Goal: Task Accomplishment & Management: Complete application form

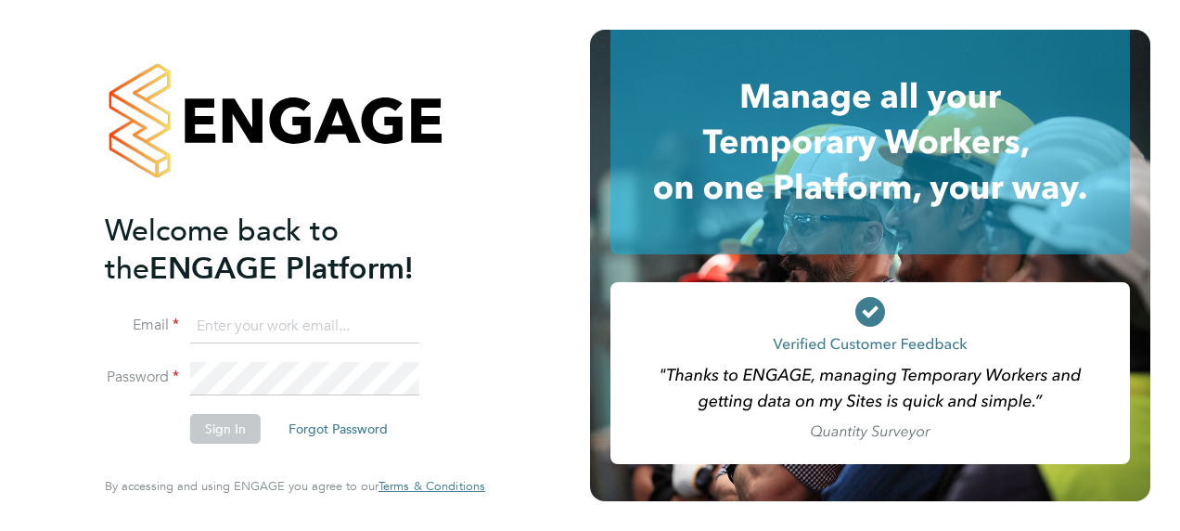
click at [277, 326] on input at bounding box center [304, 326] width 229 height 33
click at [281, 328] on input "[PERSON_NAME][EMAIL_ADDRESS][PERSON_NAME][DOMAIN_NAME]" at bounding box center [304, 326] width 229 height 33
type input "[PERSON_NAME][EMAIL_ADDRESS][PERSON_NAME][DOMAIN_NAME]"
click at [237, 430] on button "Sign In" at bounding box center [225, 429] width 70 height 30
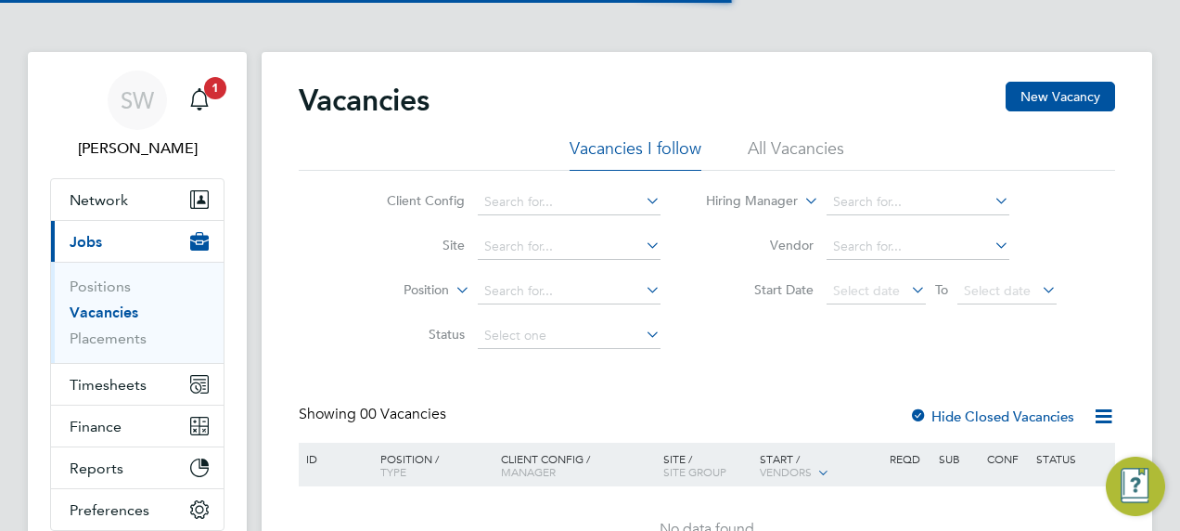
scroll to position [54, 0]
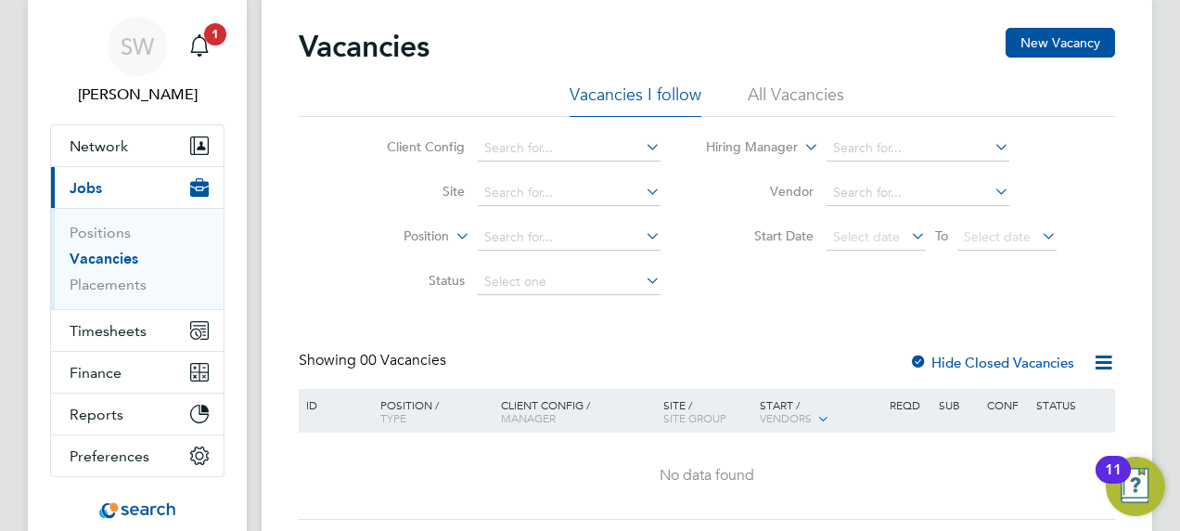
click at [108, 259] on link "Vacancies" at bounding box center [104, 259] width 69 height 18
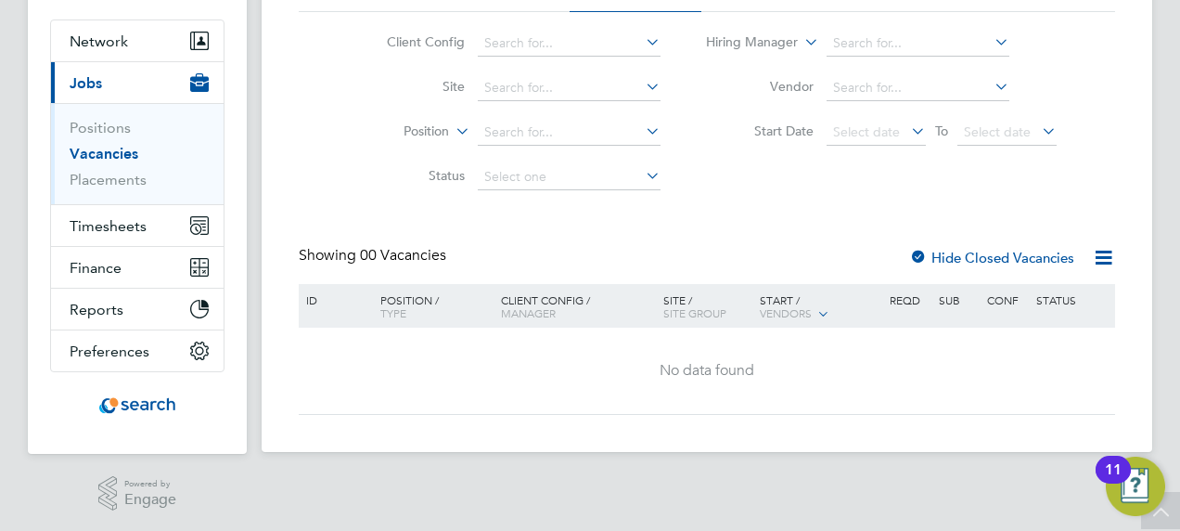
scroll to position [66, 0]
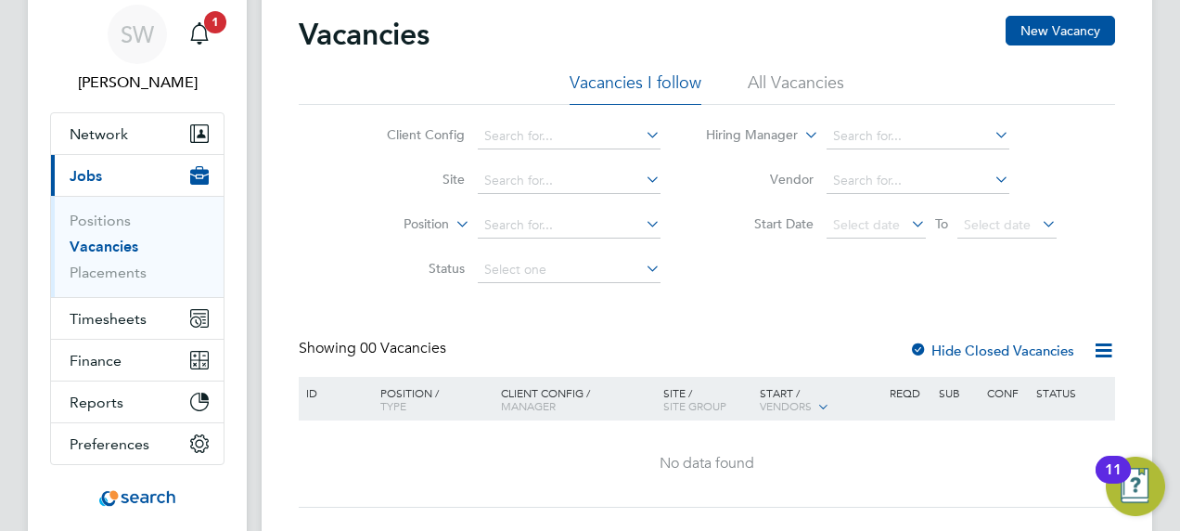
click at [790, 80] on li "All Vacancies" at bounding box center [796, 87] width 96 height 33
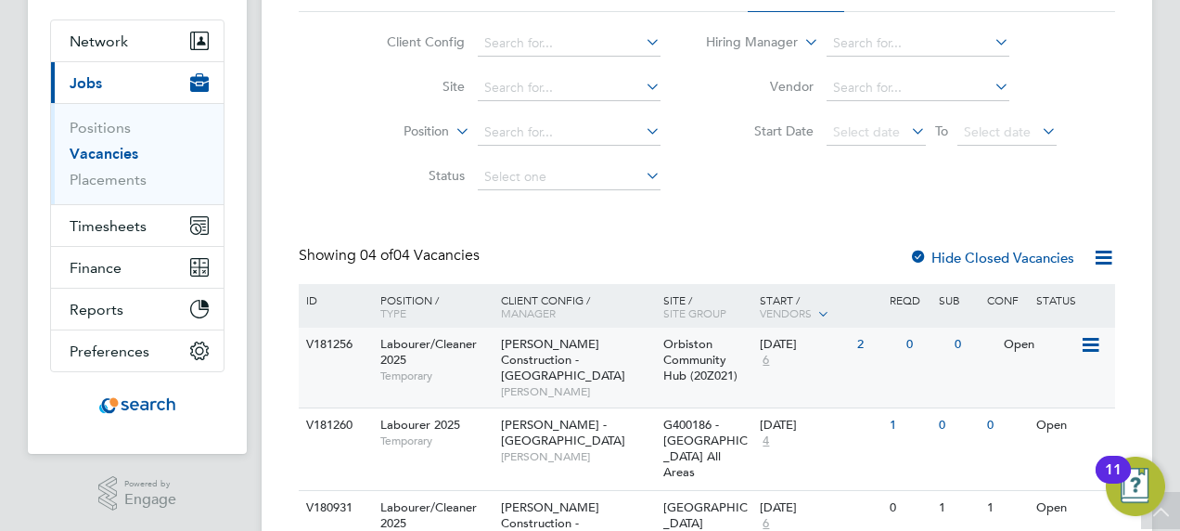
scroll to position [251, 0]
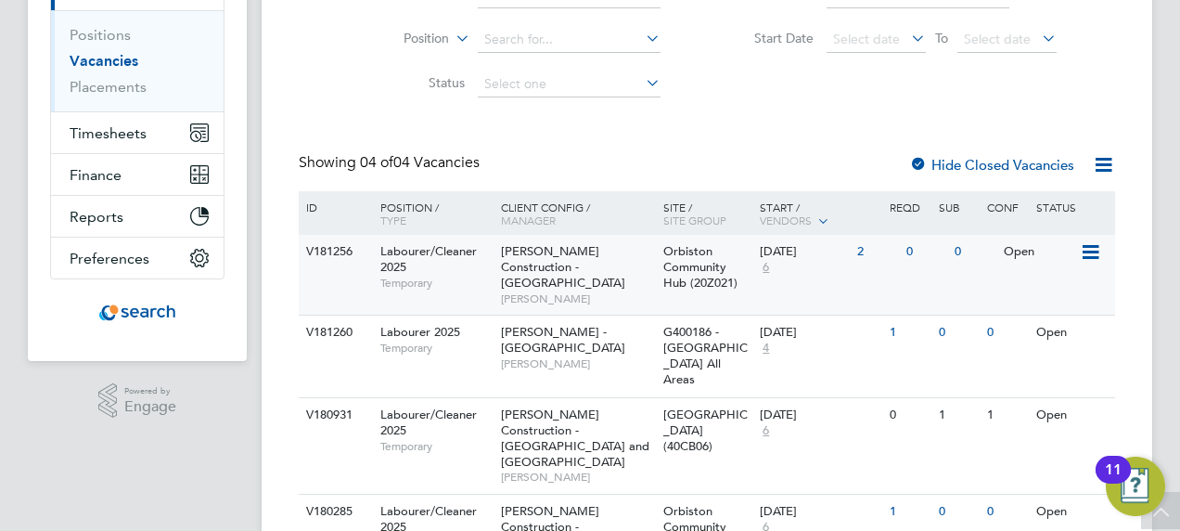
click at [551, 267] on span "[PERSON_NAME] Construction - [GEOGRAPHIC_DATA]" at bounding box center [563, 266] width 124 height 47
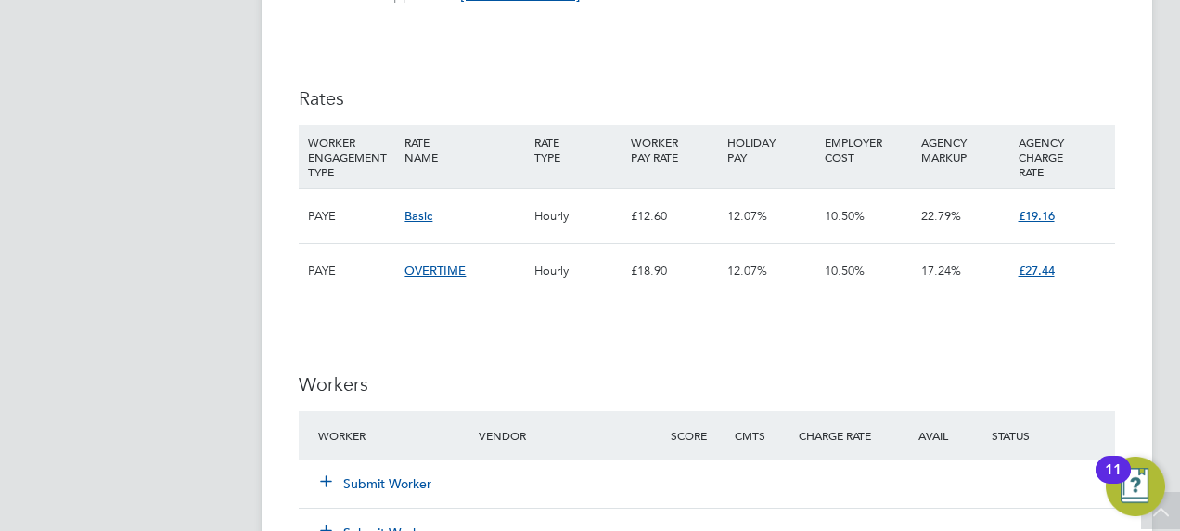
scroll to position [1133, 0]
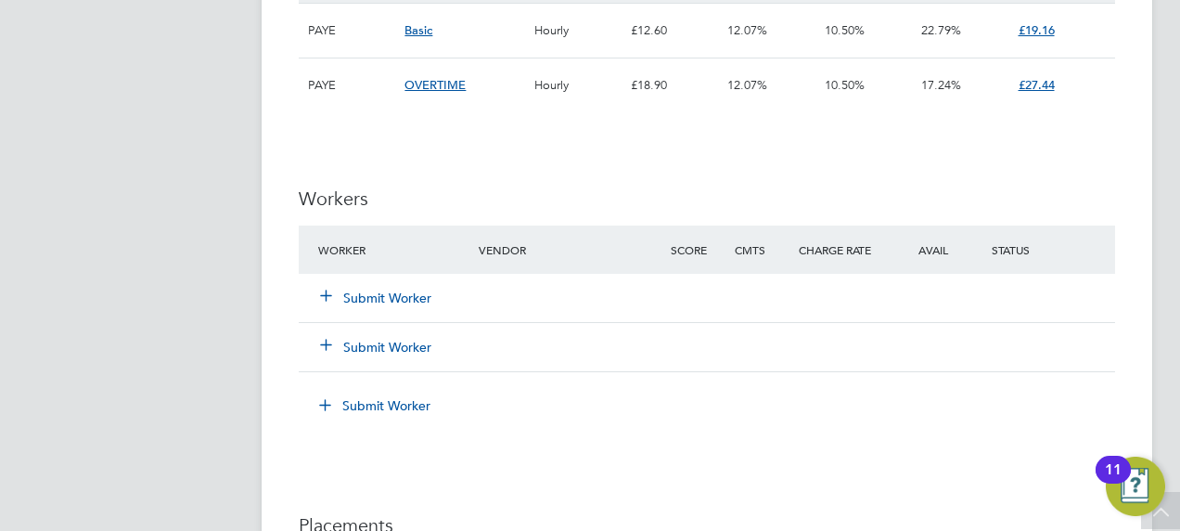
click at [333, 289] on icon at bounding box center [326, 295] width 14 height 14
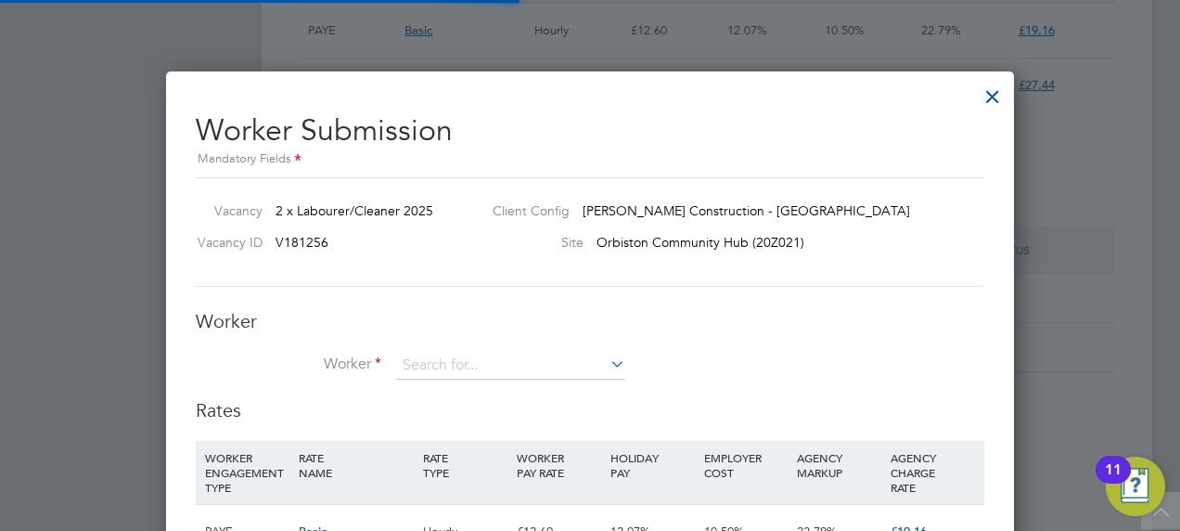
scroll to position [55, 125]
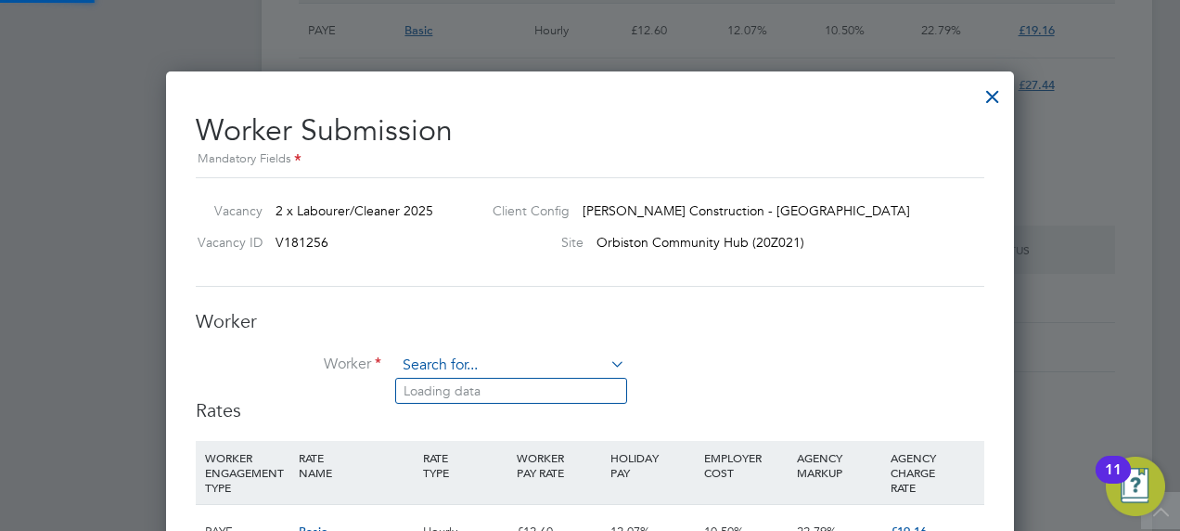
click at [491, 355] on input at bounding box center [510, 366] width 229 height 28
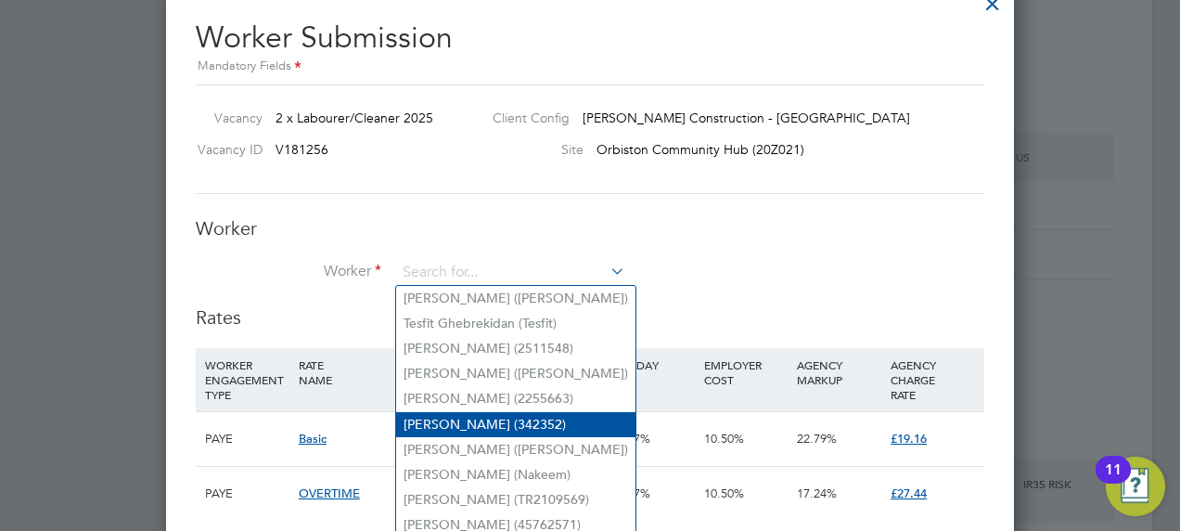
scroll to position [1319, 0]
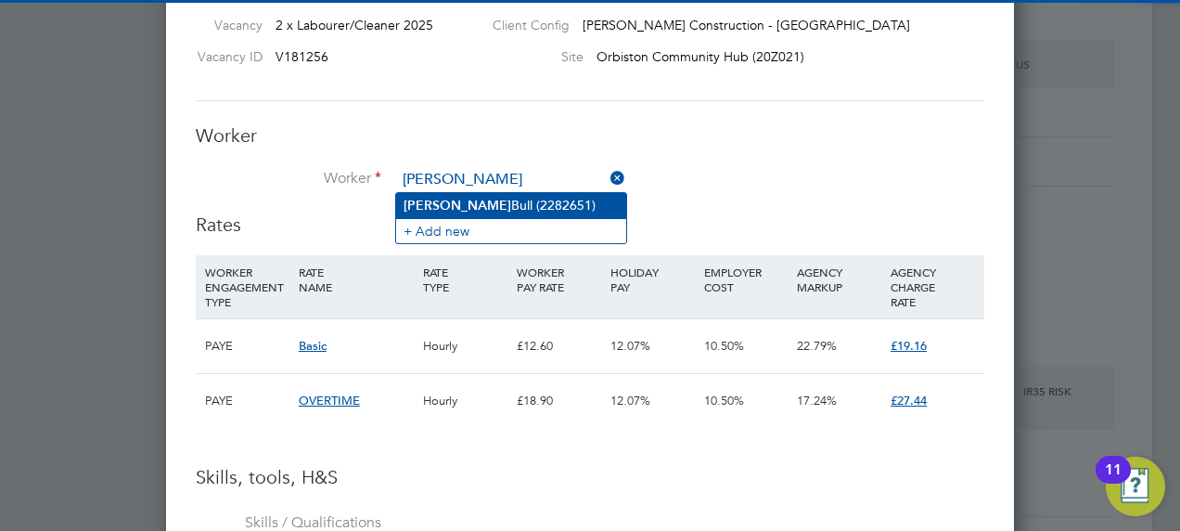
click at [488, 198] on li "Logan Bull (2282651)" at bounding box center [511, 205] width 230 height 25
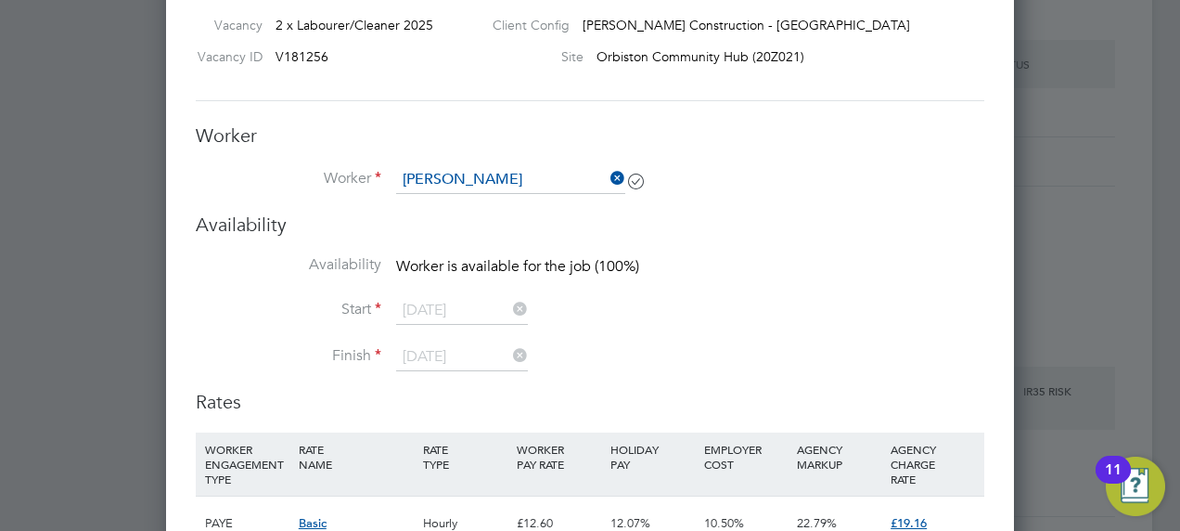
type input "Logan Bull (2282651)"
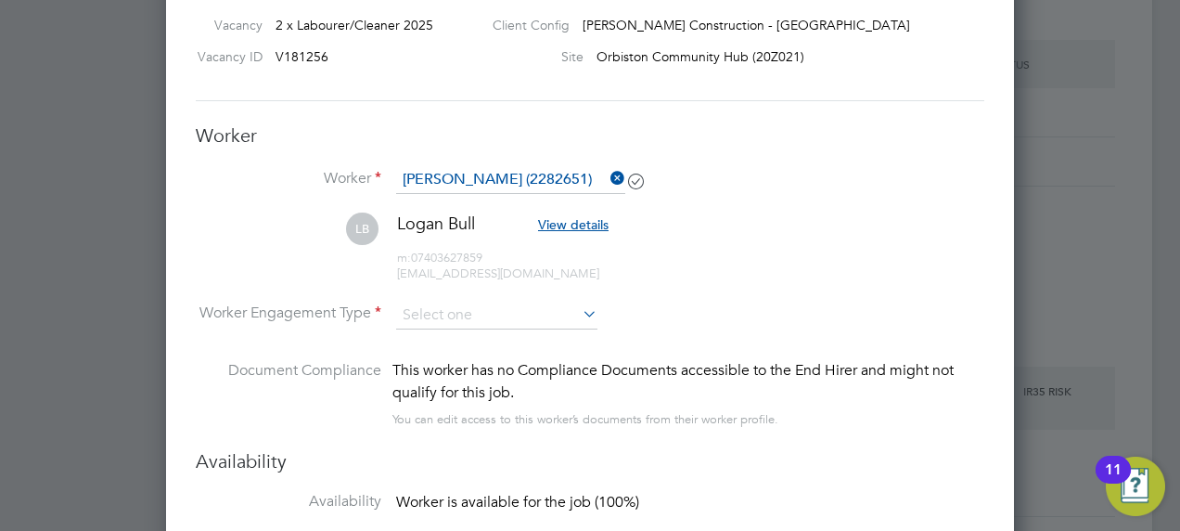
click at [579, 305] on icon at bounding box center [579, 314] width 0 height 26
click at [499, 309] on input at bounding box center [496, 315] width 201 height 28
click at [448, 360] on li "PAYE" at bounding box center [497, 363] width 202 height 24
type input "PAYE"
